Goal: Task Accomplishment & Management: Manage account settings

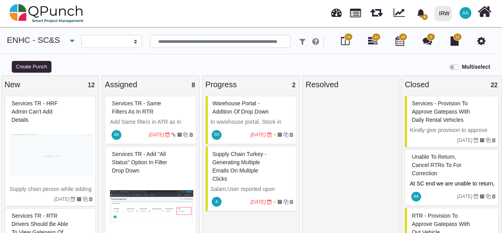
select select
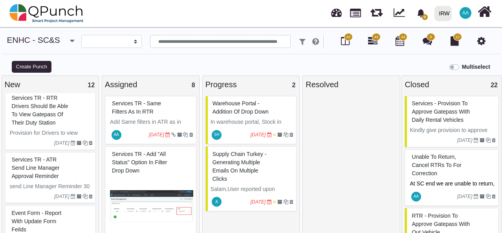
click at [164, 124] on p "Add Same filters in ATR as in RTR" at bounding box center [151, 126] width 83 height 16
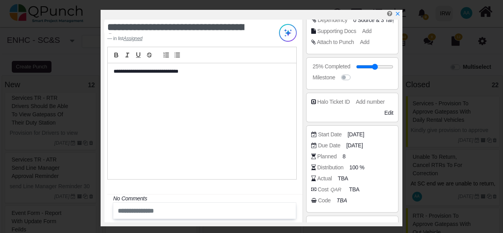
scroll to position [118, 0]
click at [357, 135] on span "[DATE]" at bounding box center [356, 134] width 16 height 8
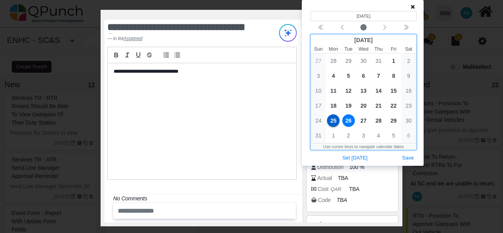
click at [347, 121] on span "26" at bounding box center [348, 120] width 13 height 13
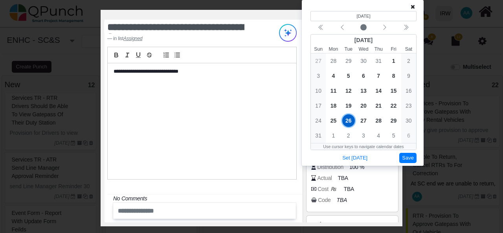
click at [405, 156] on button "Save" at bounding box center [407, 158] width 17 height 11
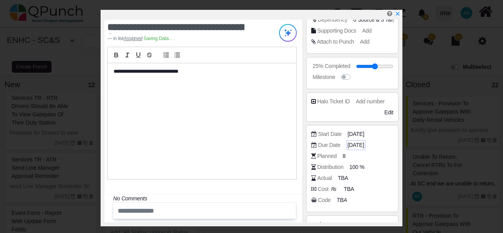
click at [359, 144] on span "[DATE]" at bounding box center [355, 145] width 16 height 8
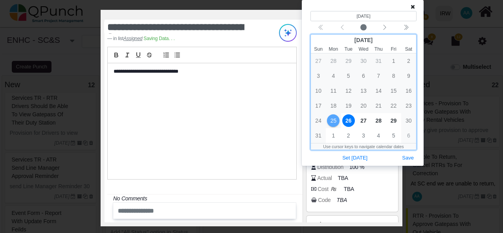
click at [347, 121] on span "26" at bounding box center [348, 120] width 13 height 13
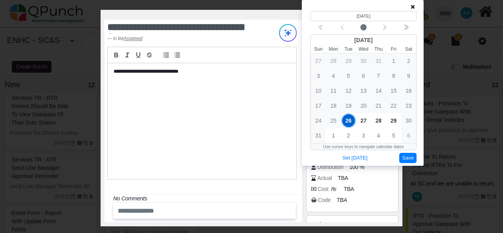
click at [404, 156] on button "Save" at bounding box center [407, 158] width 17 height 11
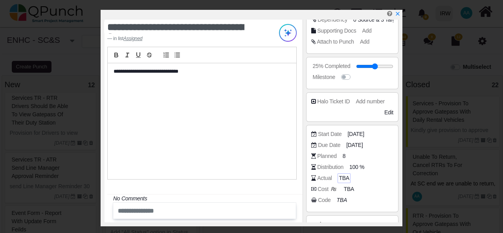
click at [339, 177] on span "TBA" at bounding box center [343, 178] width 10 height 8
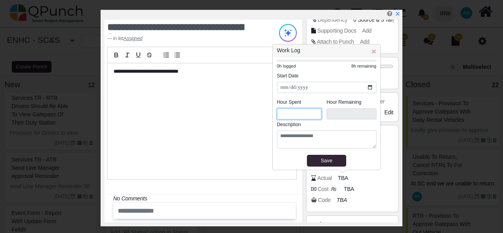
click at [294, 115] on input "*" at bounding box center [299, 113] width 45 height 11
type input "***"
type input "*"
type input "***"
type input "*"
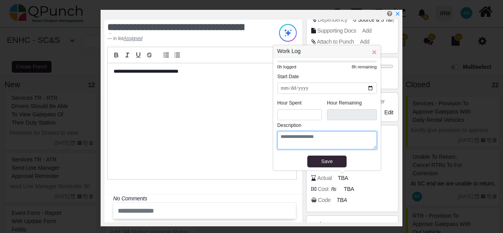
click at [300, 137] on textarea at bounding box center [326, 140] width 99 height 18
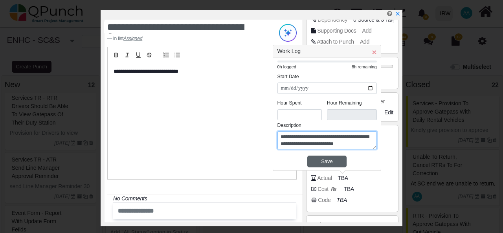
type textarea "**********"
click at [340, 160] on div "Save" at bounding box center [326, 161] width 35 height 8
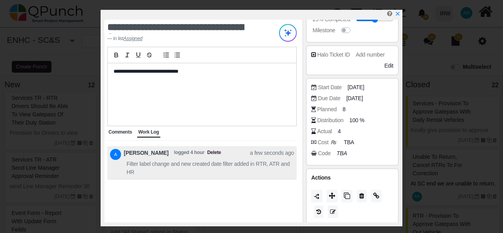
scroll to position [165, 0]
click at [331, 194] on icon at bounding box center [332, 195] width 6 height 6
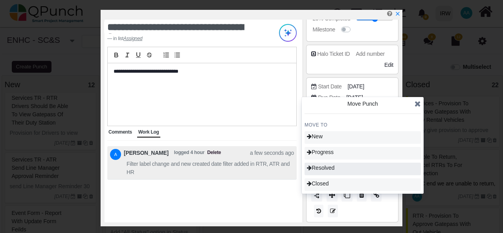
click at [342, 170] on div "Resolved" at bounding box center [362, 169] width 116 height 13
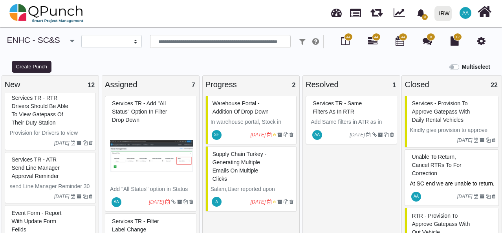
click at [168, 129] on img at bounding box center [151, 155] width 83 height 59
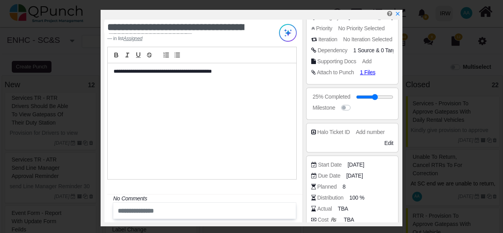
scroll to position [196, 0]
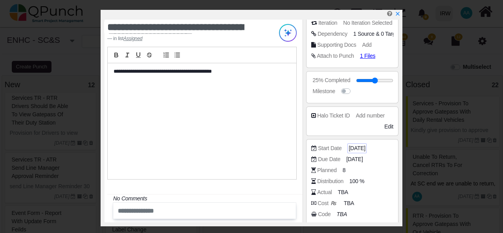
click at [357, 147] on span "[DATE]" at bounding box center [356, 148] width 16 height 8
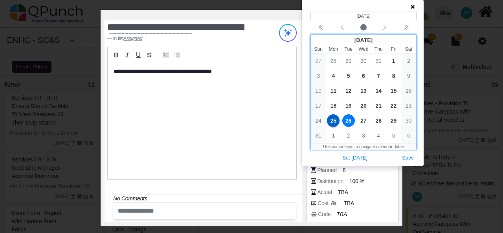
click at [348, 117] on span "26" at bounding box center [348, 120] width 13 height 13
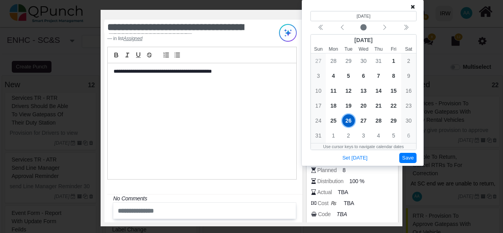
click at [414, 153] on button "Save" at bounding box center [407, 158] width 17 height 11
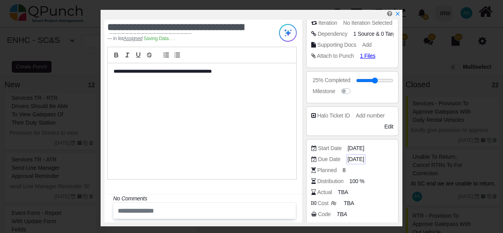
click at [356, 157] on span "[DATE]" at bounding box center [355, 159] width 16 height 8
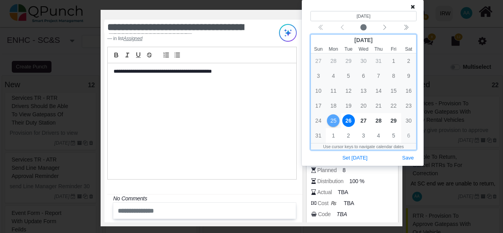
click at [351, 124] on span "26" at bounding box center [348, 120] width 13 height 13
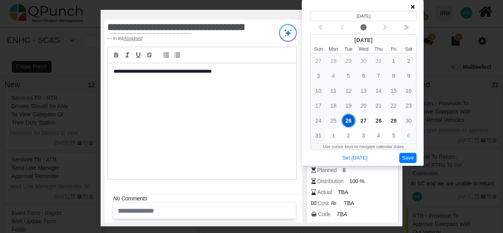
click at [413, 158] on button "Save" at bounding box center [407, 158] width 17 height 11
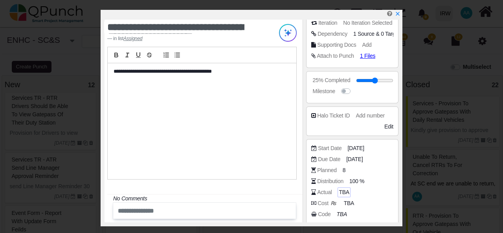
click at [340, 192] on span "TBA" at bounding box center [343, 192] width 10 height 8
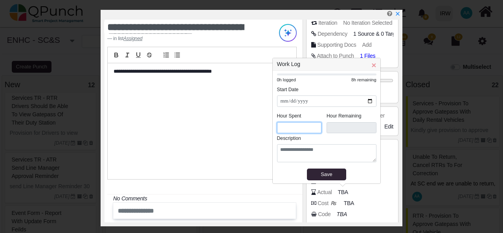
click at [297, 130] on input "*" at bounding box center [299, 127] width 45 height 11
type input "*"
type input "***"
click at [315, 126] on input "*" at bounding box center [299, 127] width 45 height 11
type input "*"
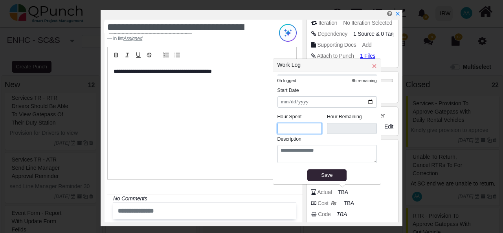
type input "***"
click at [315, 131] on input "*" at bounding box center [299, 128] width 45 height 11
type input "*"
type input "***"
click at [315, 131] on input "*" at bounding box center [299, 128] width 45 height 11
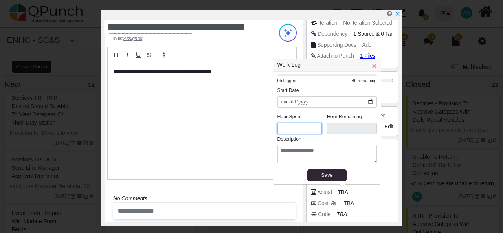
type input "***"
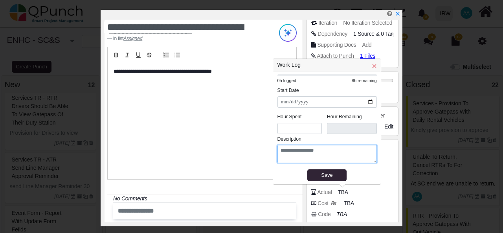
click at [299, 149] on textarea at bounding box center [326, 154] width 99 height 18
type textarea "********"
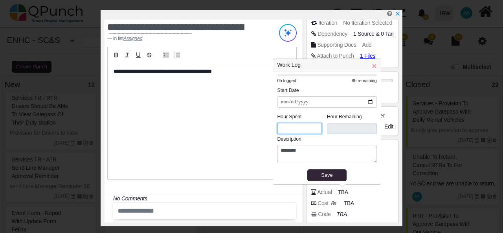
click at [291, 130] on input "***" at bounding box center [299, 128] width 45 height 11
type input "*"
type input "***"
type input "*"
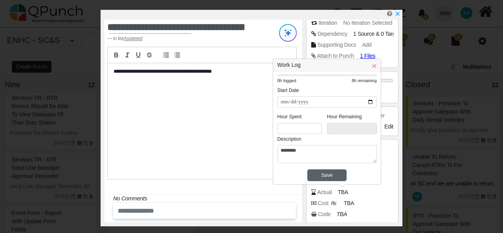
click at [339, 171] on div "Save" at bounding box center [326, 175] width 35 height 8
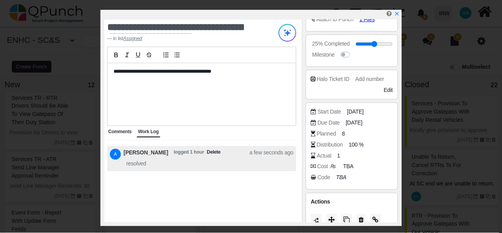
scroll to position [258, 0]
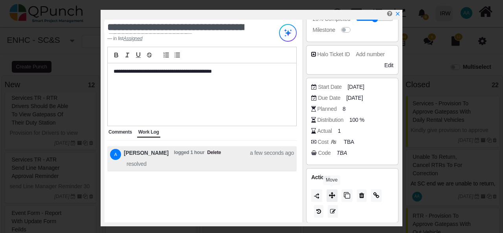
click at [331, 195] on icon at bounding box center [332, 195] width 6 height 6
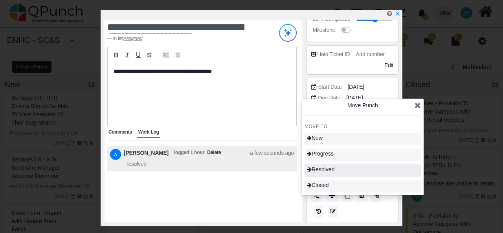
click at [333, 166] on span "Resolved" at bounding box center [320, 169] width 27 height 6
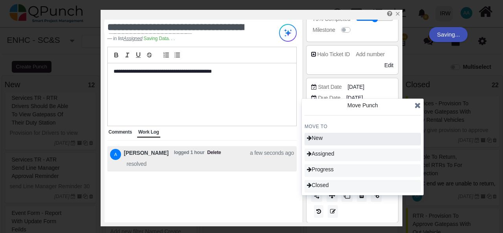
type input "**"
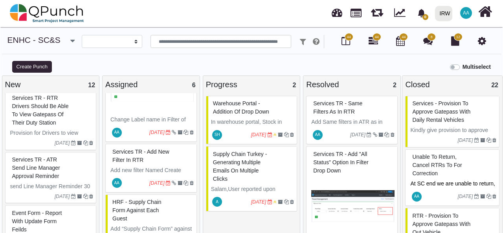
scroll to position [79, 0]
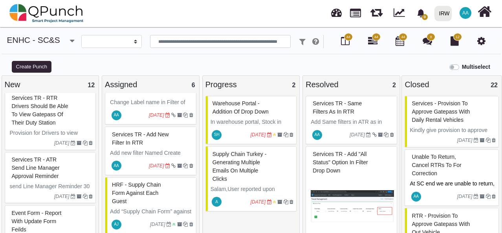
click at [155, 150] on p "Add new filter Named Create date, which will filter out RTR created on that spe…" at bounding box center [151, 161] width 83 height 25
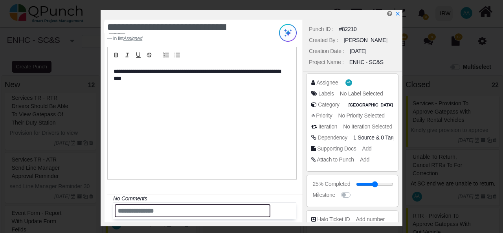
click at [207, 211] on input "text" at bounding box center [192, 210] width 155 height 13
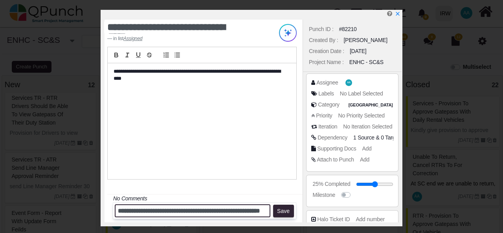
scroll to position [0, 13]
type input "**********"
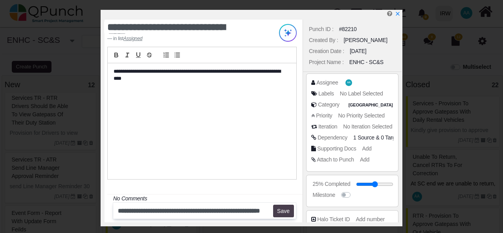
click at [281, 213] on button "Save" at bounding box center [283, 211] width 21 height 13
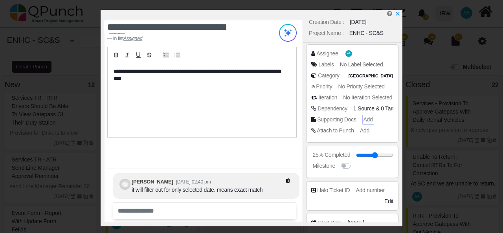
scroll to position [118, 0]
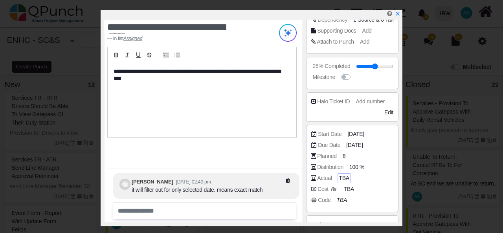
click at [343, 177] on span "TBA" at bounding box center [343, 178] width 10 height 8
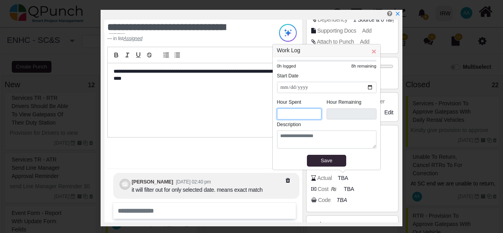
drag, startPoint x: 285, startPoint y: 117, endPoint x: 272, endPoint y: 116, distance: 13.0
click at [272, 116] on div "**********" at bounding box center [326, 107] width 108 height 126
type input "*"
type input "***"
type input "*"
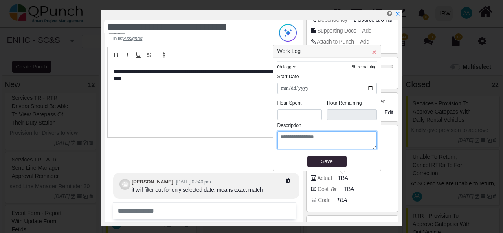
click at [317, 143] on textarea at bounding box center [326, 140] width 99 height 18
type textarea "********"
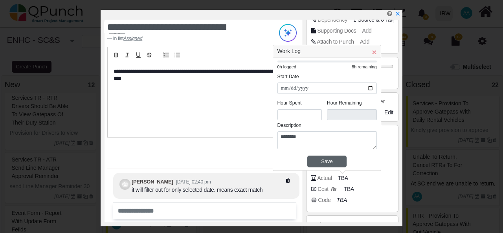
click at [331, 159] on div "Save" at bounding box center [326, 161] width 35 height 8
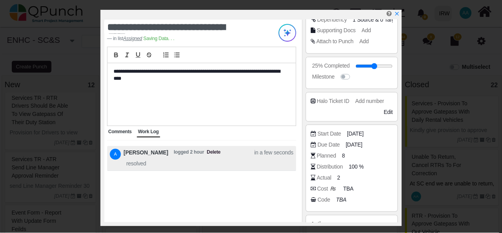
scroll to position [165, 0]
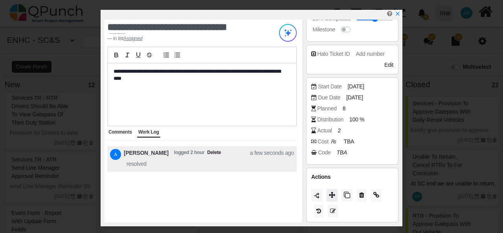
click at [331, 195] on icon at bounding box center [332, 195] width 6 height 6
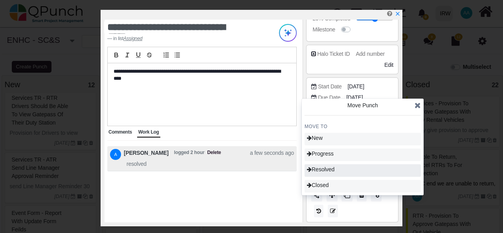
click at [334, 166] on span "Resolved" at bounding box center [320, 169] width 27 height 6
type input "**"
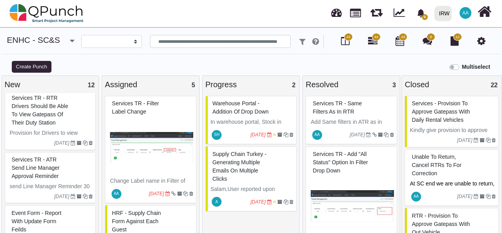
click at [162, 167] on img at bounding box center [151, 147] width 83 height 59
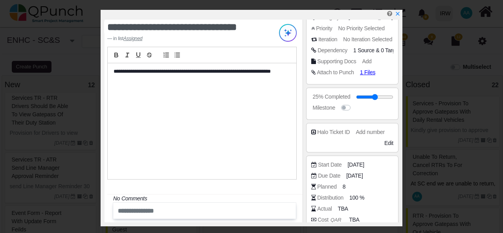
scroll to position [196, 0]
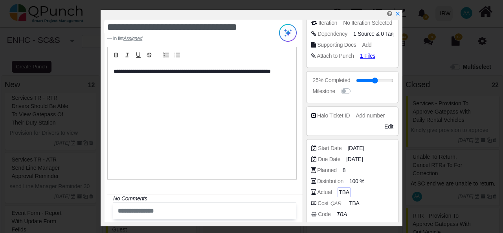
click at [344, 189] on span "TBA" at bounding box center [343, 192] width 10 height 8
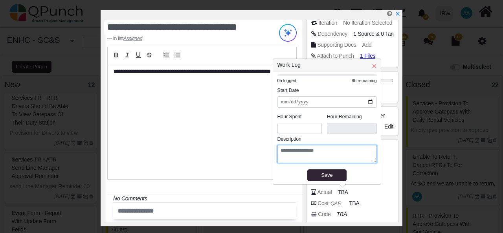
click at [319, 157] on textarea at bounding box center [326, 154] width 99 height 18
type textarea "****"
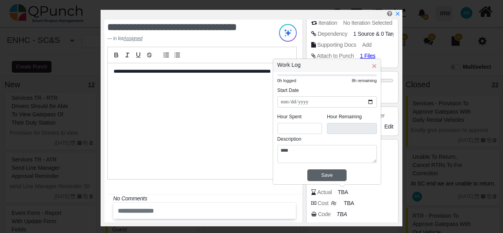
click at [335, 172] on div "Save" at bounding box center [326, 175] width 35 height 8
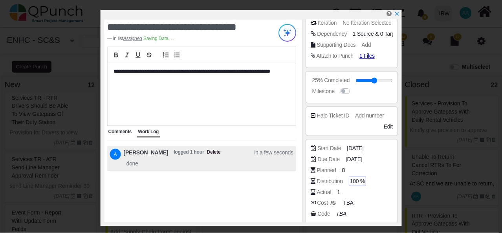
scroll to position [258, 0]
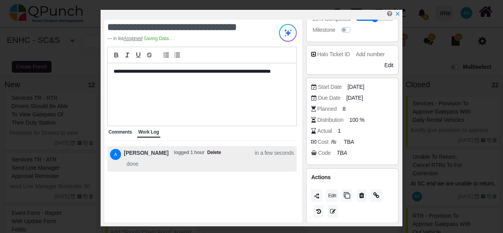
click at [333, 195] on div "Edit" at bounding box center [332, 196] width 14 height 10
click at [329, 194] on icon at bounding box center [332, 195] width 6 height 6
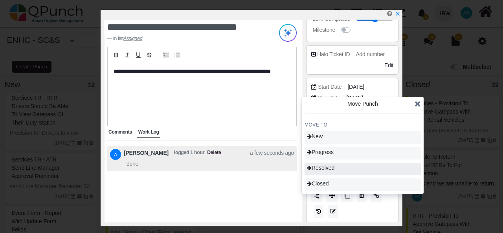
click at [336, 166] on div "Resolved" at bounding box center [362, 169] width 116 height 13
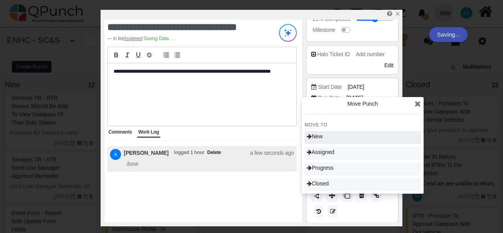
type input "**"
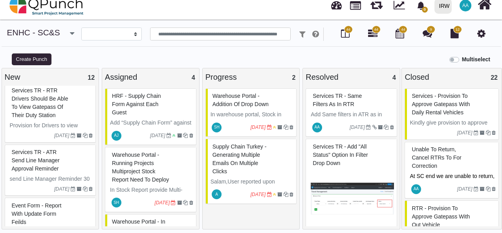
click at [60, 112] on span "Services TR - RTR drivers should be able to view gatepass of their duty station" at bounding box center [40, 102] width 57 height 31
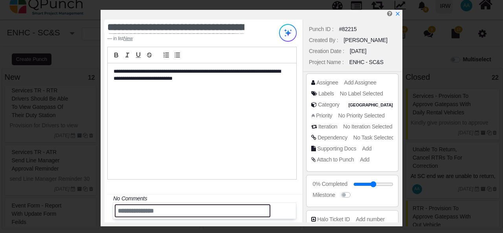
click at [164, 212] on input "text" at bounding box center [192, 210] width 155 height 13
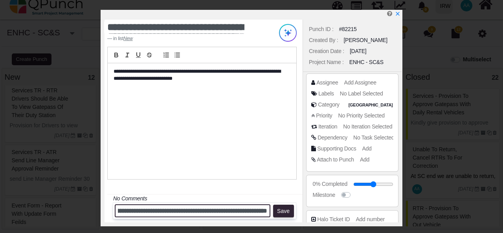
scroll to position [0, 230]
type input "**********"
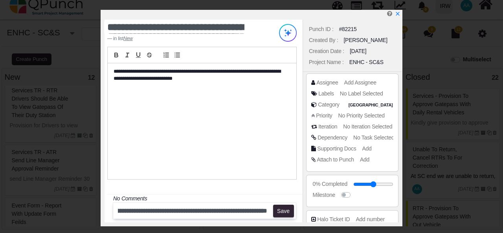
click at [183, 69] on p "**********" at bounding box center [199, 75] width 173 height 15
drag, startPoint x: 289, startPoint y: 211, endPoint x: 284, endPoint y: 212, distance: 4.9
click at [289, 211] on button "Save" at bounding box center [283, 211] width 21 height 13
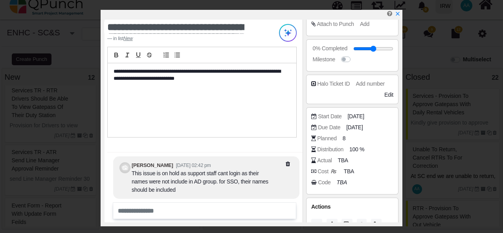
scroll to position [157, 0]
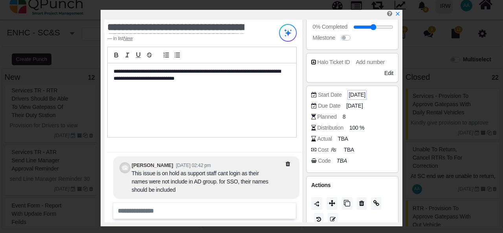
click at [357, 95] on span "[DATE]" at bounding box center [356, 95] width 16 height 8
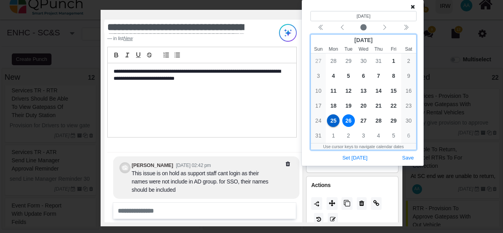
click at [350, 123] on span "26" at bounding box center [348, 120] width 13 height 13
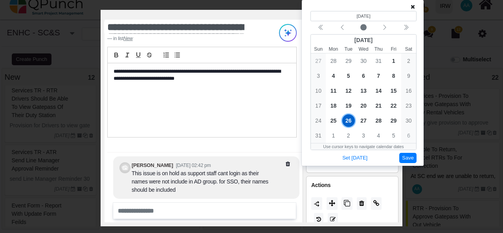
click at [408, 158] on button "Save" at bounding box center [407, 158] width 17 height 11
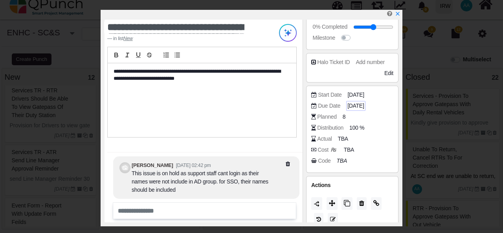
click at [360, 103] on span "[DATE]" at bounding box center [355, 106] width 16 height 8
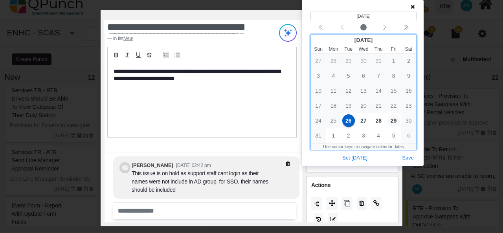
click at [395, 121] on span "29" at bounding box center [393, 120] width 13 height 13
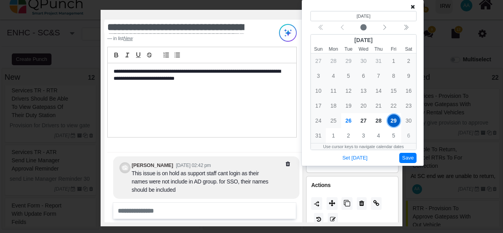
click at [409, 158] on button "Save" at bounding box center [407, 158] width 17 height 11
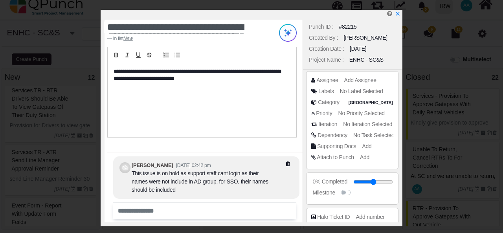
scroll to position [0, 0]
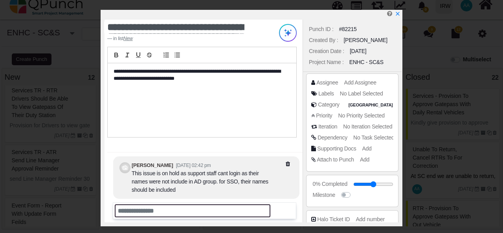
click at [162, 212] on input "text" at bounding box center [192, 210] width 155 height 13
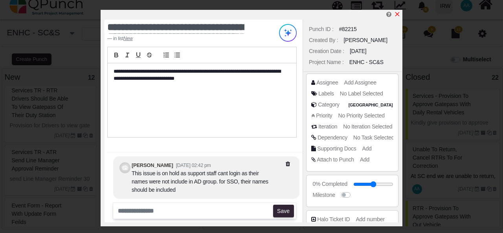
click at [397, 15] on icon "x" at bounding box center [397, 14] width 6 height 6
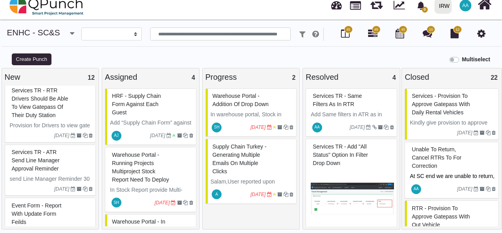
click at [49, 155] on span "Services TR - ATR Send Line Manager Approval Reminder" at bounding box center [36, 160] width 48 height 23
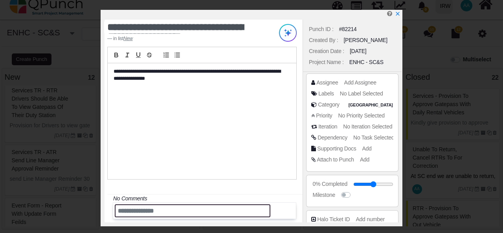
click at [152, 208] on input "text" at bounding box center [192, 210] width 155 height 13
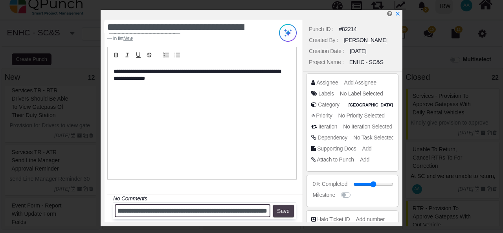
scroll to position [0, 150]
type input "**********"
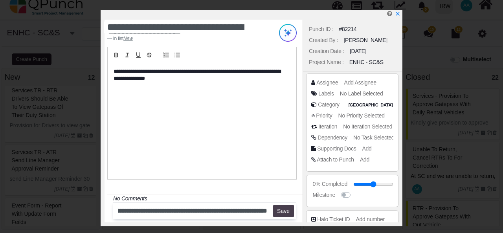
click at [280, 210] on button "Save" at bounding box center [283, 211] width 21 height 13
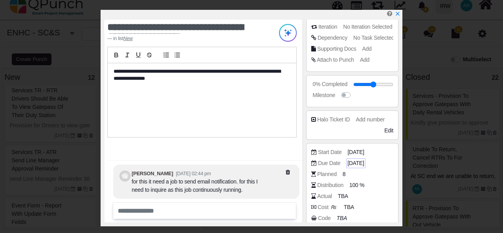
scroll to position [118, 0]
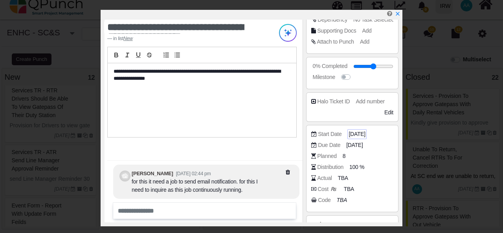
click at [357, 134] on span "[DATE]" at bounding box center [356, 134] width 16 height 8
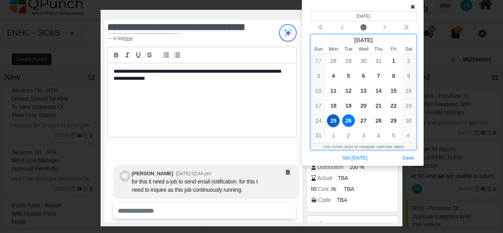
click at [348, 122] on span "26" at bounding box center [348, 120] width 13 height 13
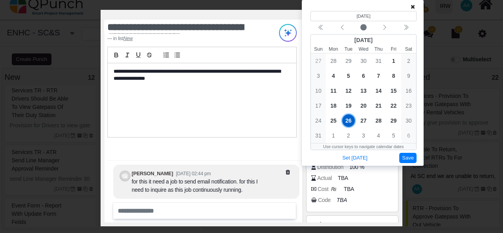
click at [407, 158] on button "Save" at bounding box center [407, 158] width 17 height 11
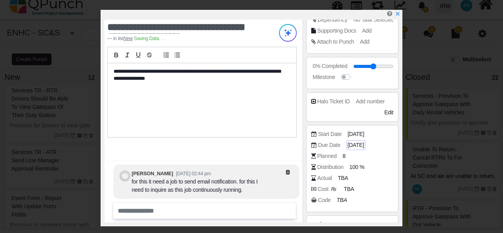
click at [356, 144] on span "[DATE]" at bounding box center [355, 145] width 16 height 8
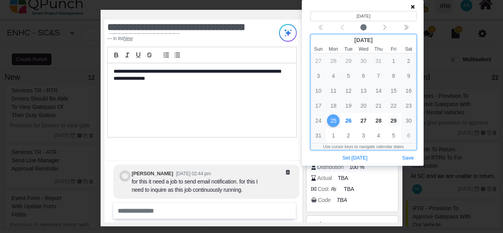
click at [394, 121] on span "29" at bounding box center [393, 120] width 13 height 13
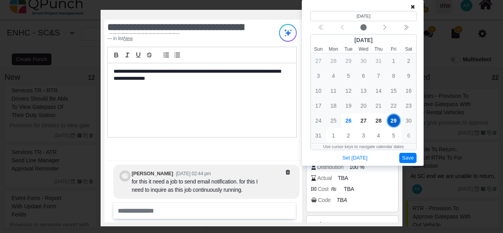
click at [408, 156] on button "Save" at bounding box center [407, 158] width 17 height 11
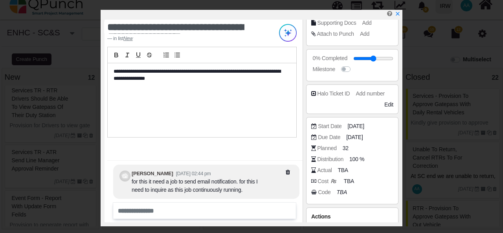
scroll to position [0, 0]
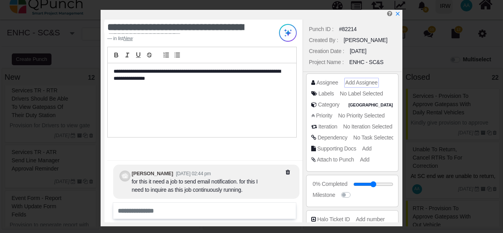
click at [366, 81] on span "Add Assignee" at bounding box center [361, 82] width 32 height 6
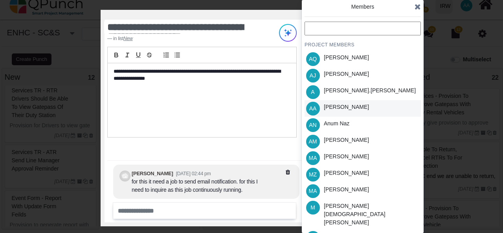
click at [349, 109] on div "[PERSON_NAME]" at bounding box center [345, 107] width 45 height 8
click at [416, 6] on icon at bounding box center [417, 7] width 6 height 8
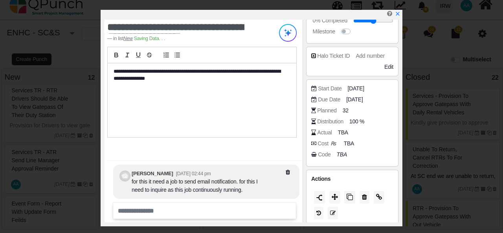
scroll to position [165, 0]
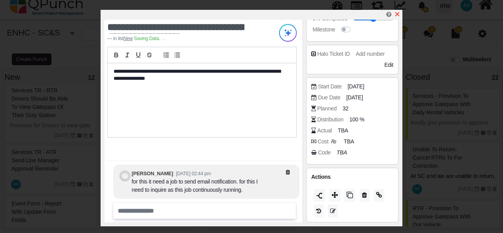
click at [396, 13] on icon "x" at bounding box center [397, 14] width 6 height 6
type input "**"
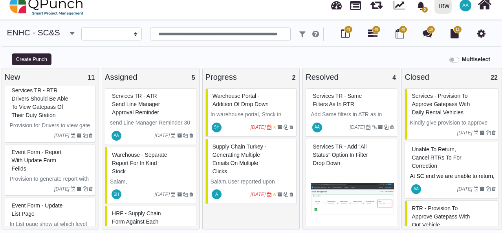
click at [42, 112] on span "Services TR - RTR drivers should be able to view gatepass of their duty station" at bounding box center [40, 102] width 57 height 31
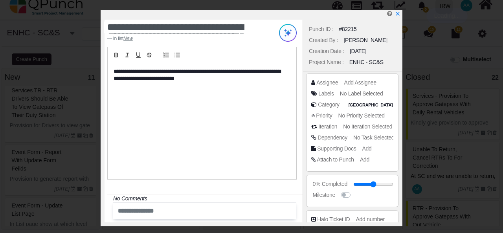
click at [135, 203] on div at bounding box center [204, 211] width 183 height 16
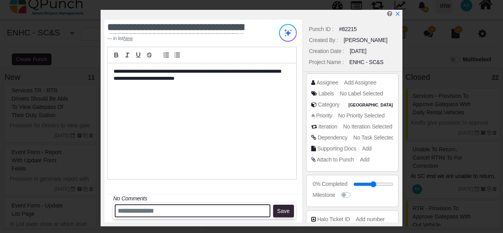
click at [139, 210] on input "text" at bounding box center [192, 210] width 155 height 13
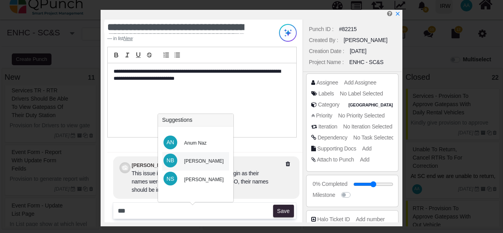
click at [203, 160] on div "[PERSON_NAME]" at bounding box center [204, 160] width 40 height 7
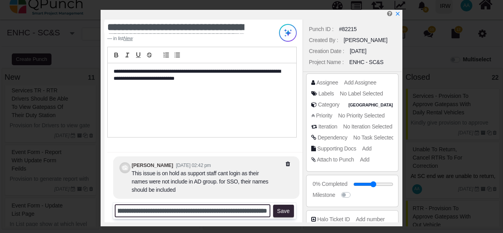
scroll to position [0, 135]
type input "**********"
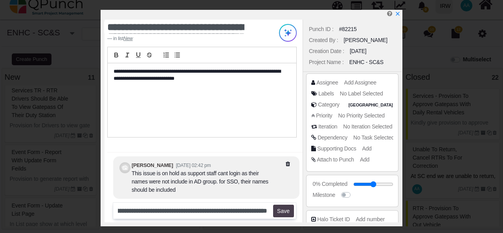
click at [286, 210] on button "Save" at bounding box center [283, 211] width 21 height 13
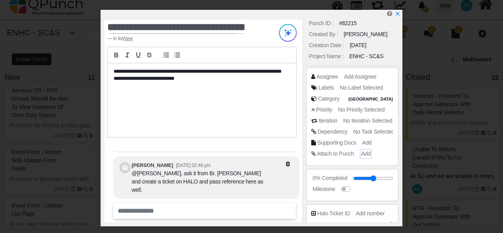
scroll to position [0, 0]
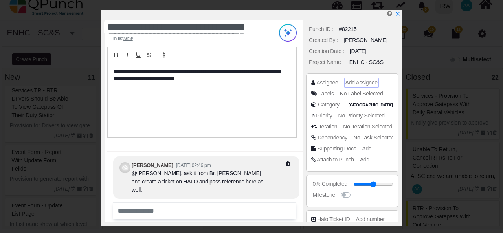
click at [365, 83] on span "Add Assignee" at bounding box center [361, 82] width 32 height 6
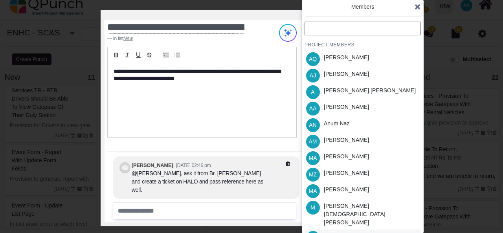
click at [344, 232] on div "[PERSON_NAME]" at bounding box center [345, 236] width 45 height 8
click at [418, 7] on icon at bounding box center [417, 7] width 6 height 8
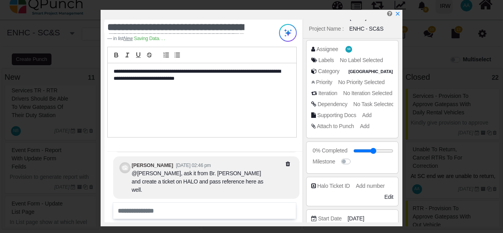
scroll to position [118, 0]
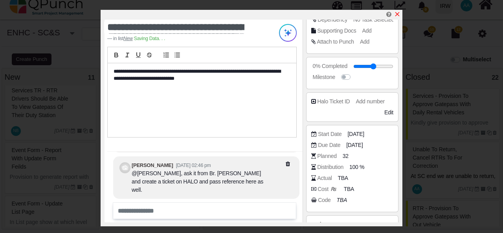
click at [397, 13] on icon "x" at bounding box center [397, 14] width 6 height 6
type input "**"
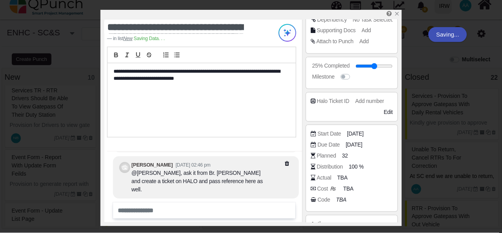
scroll to position [51, 0]
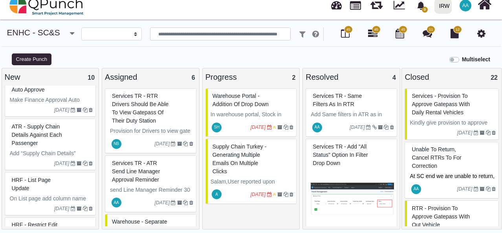
scroll to position [287, 0]
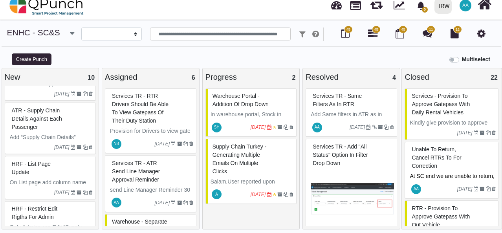
click at [52, 131] on div "ATR - Supply chain details against each passenger" at bounding box center [51, 118] width 83 height 29
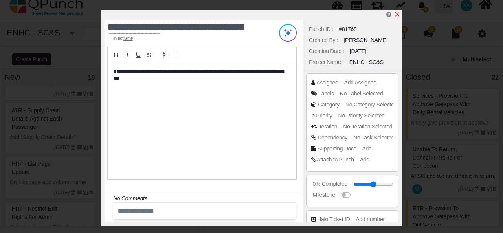
click at [397, 15] on icon "x" at bounding box center [397, 14] width 4 height 4
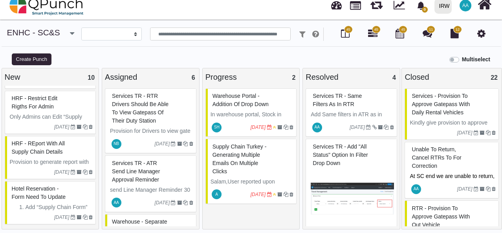
scroll to position [318, 0]
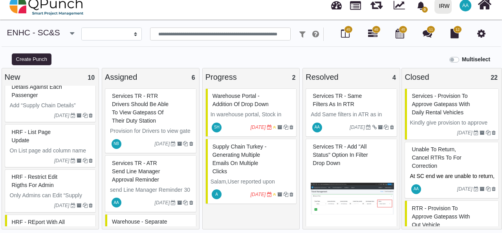
click at [55, 183] on div "HRF - Restrict edit rigths for admin" at bounding box center [51, 181] width 83 height 20
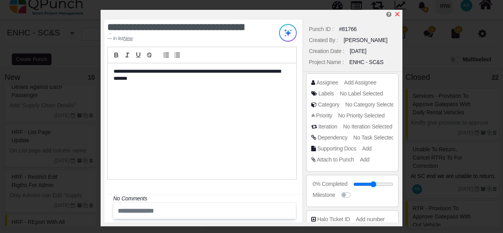
click at [397, 12] on icon "x" at bounding box center [397, 14] width 6 height 6
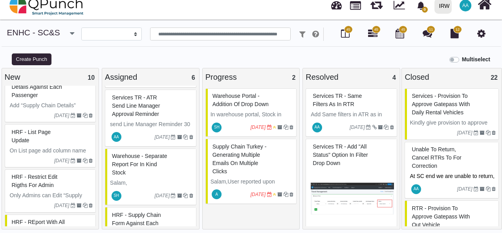
scroll to position [79, 0]
